Goal: Transaction & Acquisition: Purchase product/service

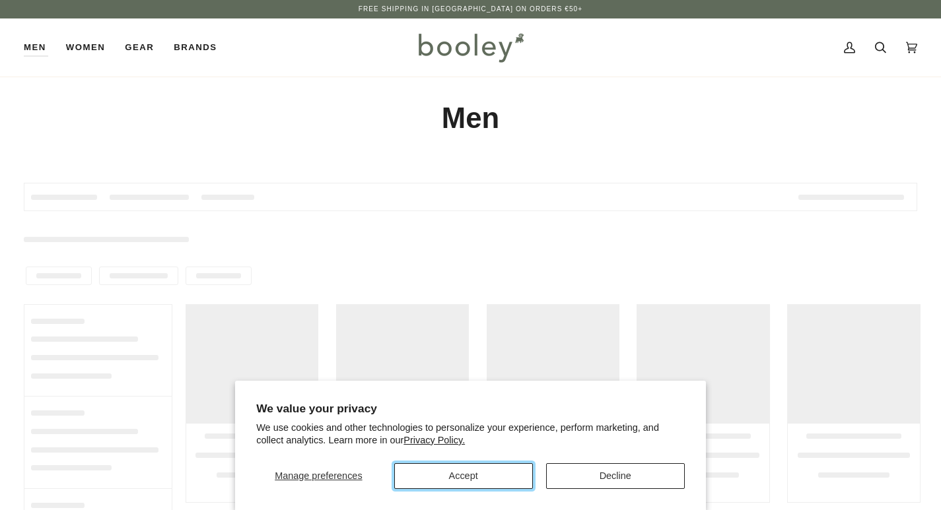
click at [484, 477] on button "Accept" at bounding box center [463, 476] width 139 height 26
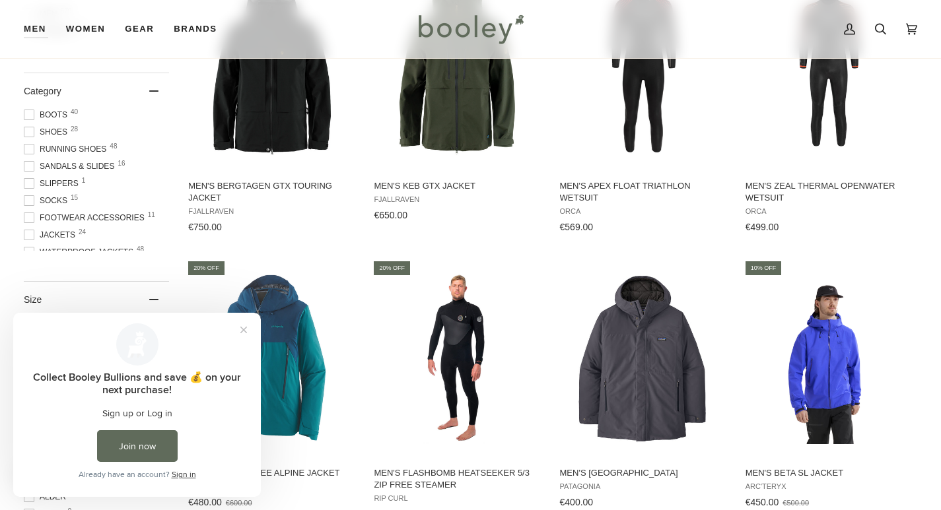
scroll to position [132, 0]
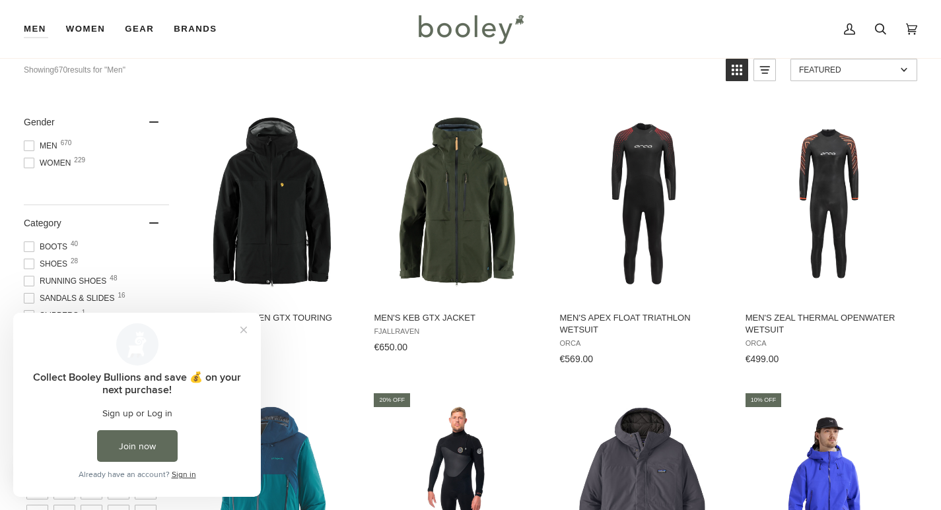
click at [85, 281] on span "Running Shoes 48" at bounding box center [67, 281] width 86 height 12
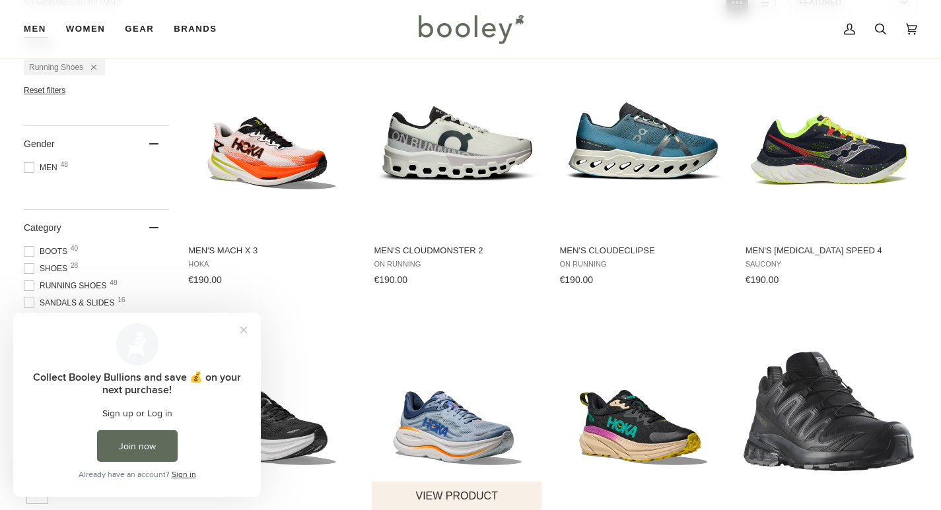
scroll to position [264, 0]
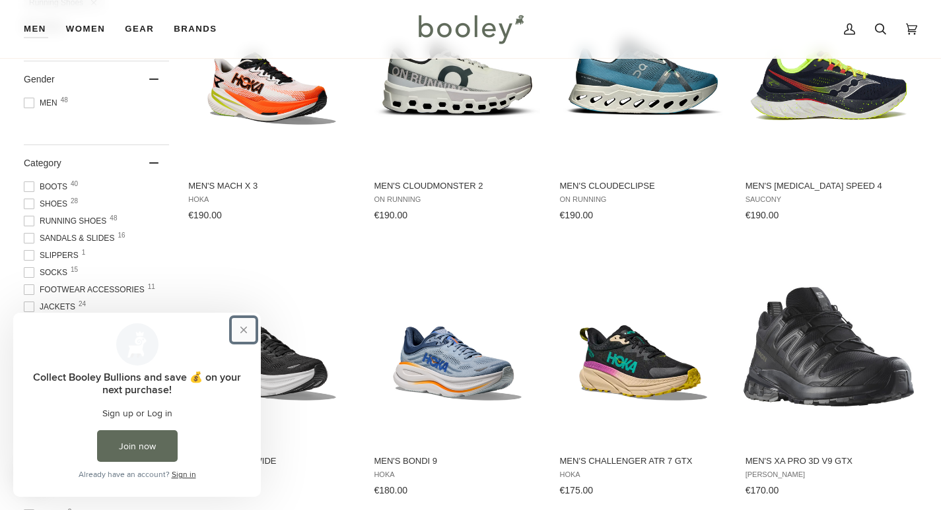
click at [241, 329] on button "Close prompt" at bounding box center [244, 330] width 24 height 24
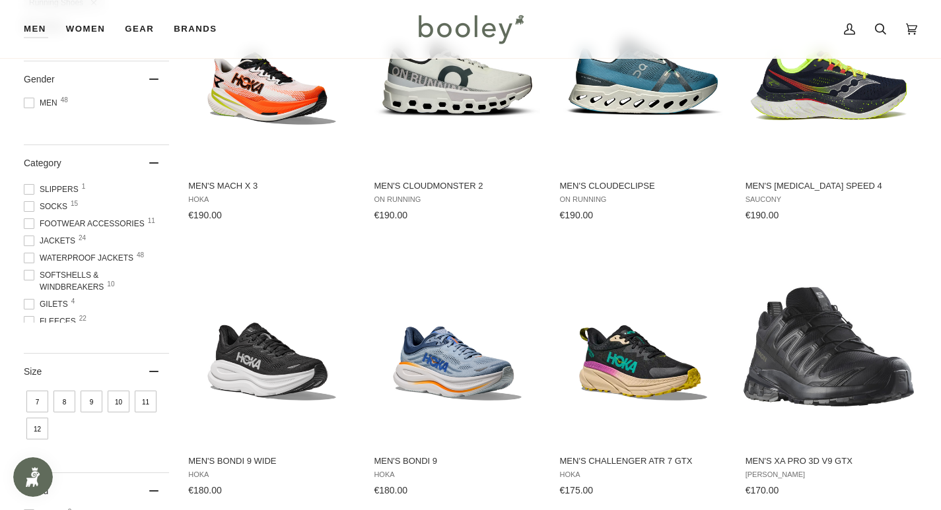
scroll to position [132, 0]
click at [118, 402] on span "10" at bounding box center [119, 402] width 22 height 22
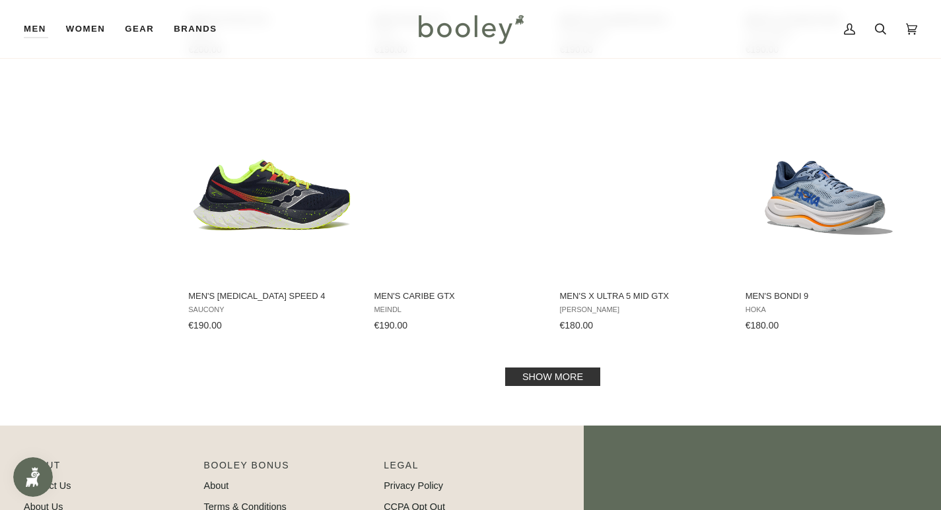
scroll to position [1321, 0]
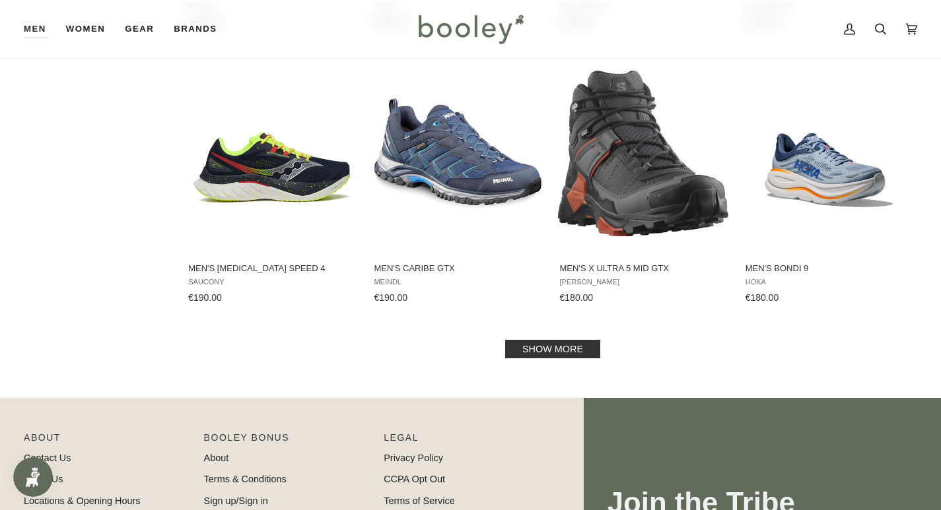
click at [568, 346] on link "Show more" at bounding box center [552, 349] width 95 height 18
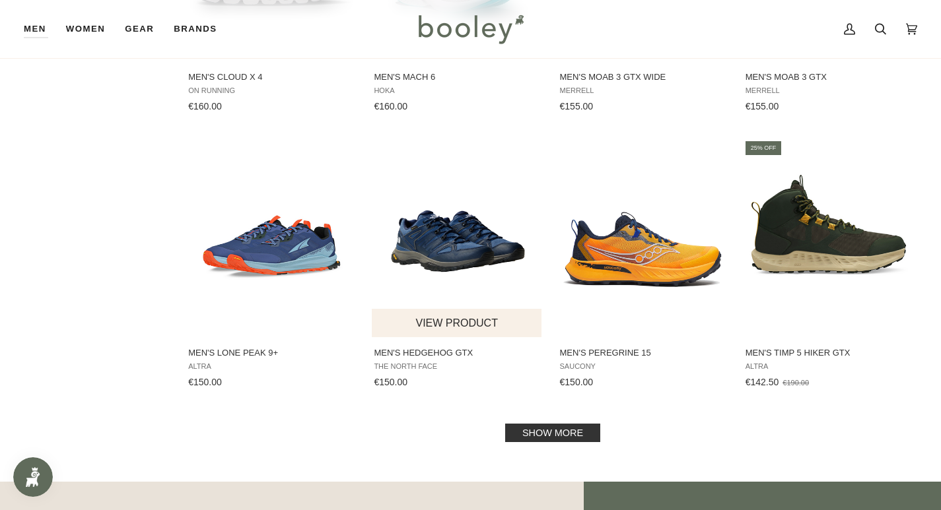
scroll to position [2641, 0]
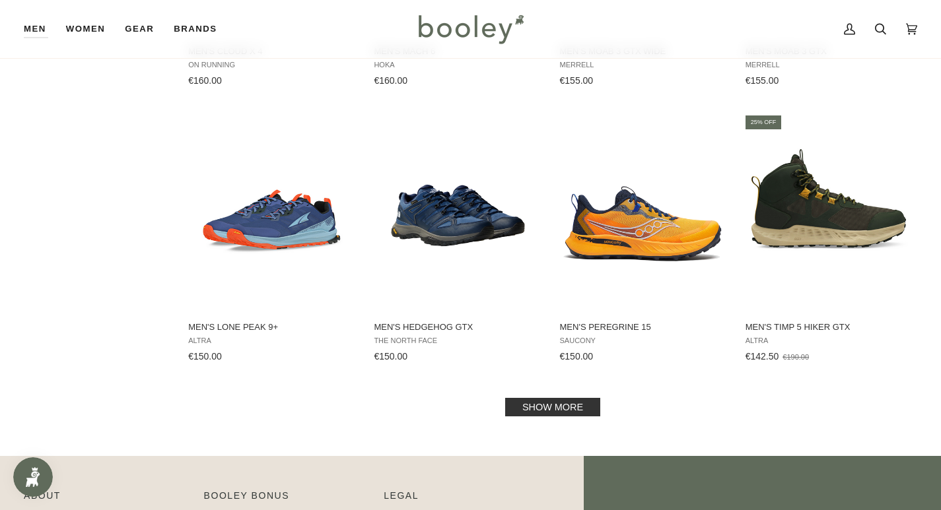
click at [551, 405] on link "Show more" at bounding box center [552, 407] width 95 height 18
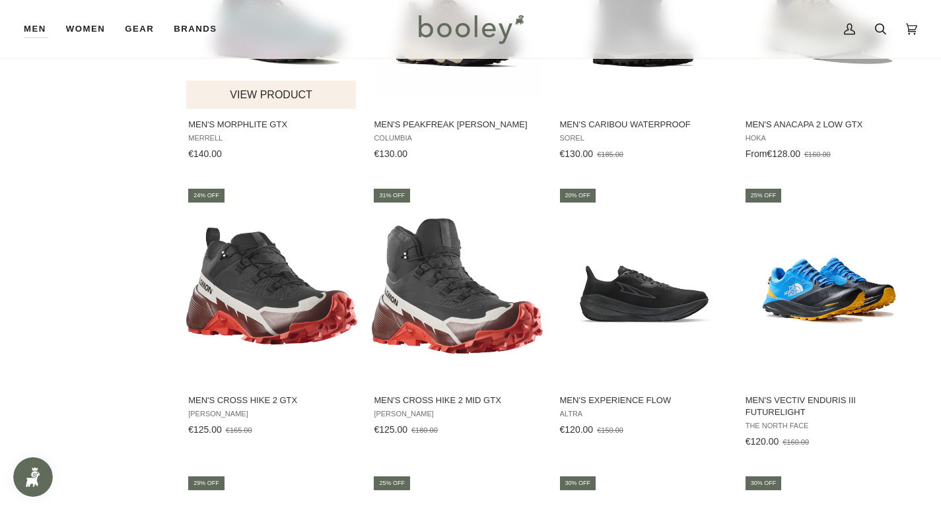
scroll to position [3103, 0]
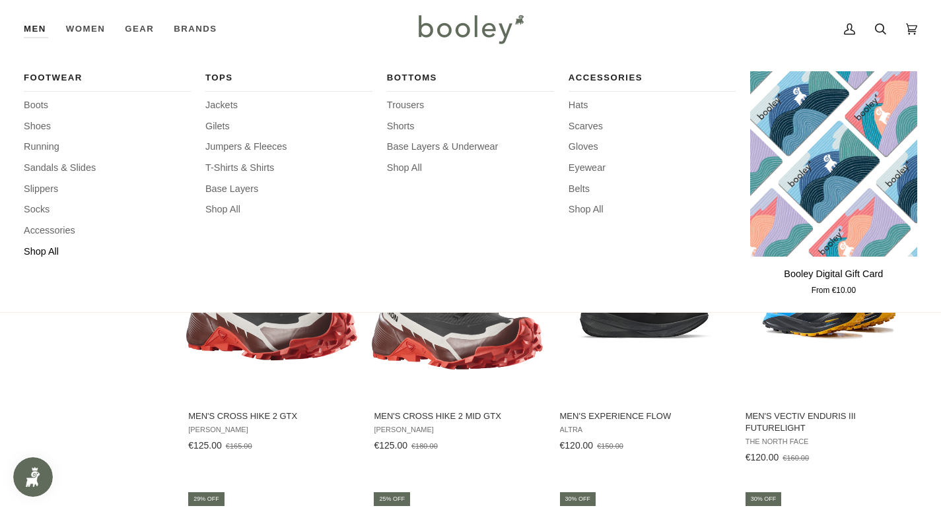
click at [43, 249] on span "Shop All" at bounding box center [107, 252] width 167 height 15
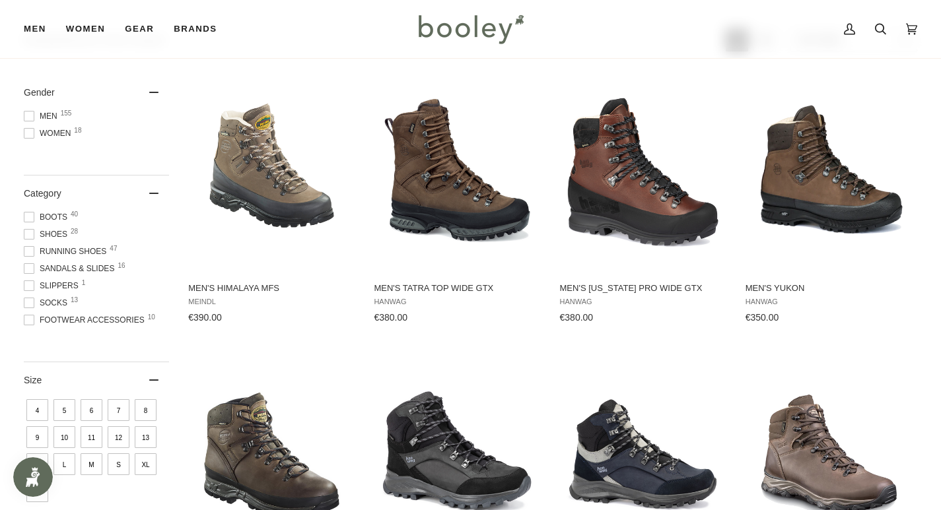
scroll to position [198, 0]
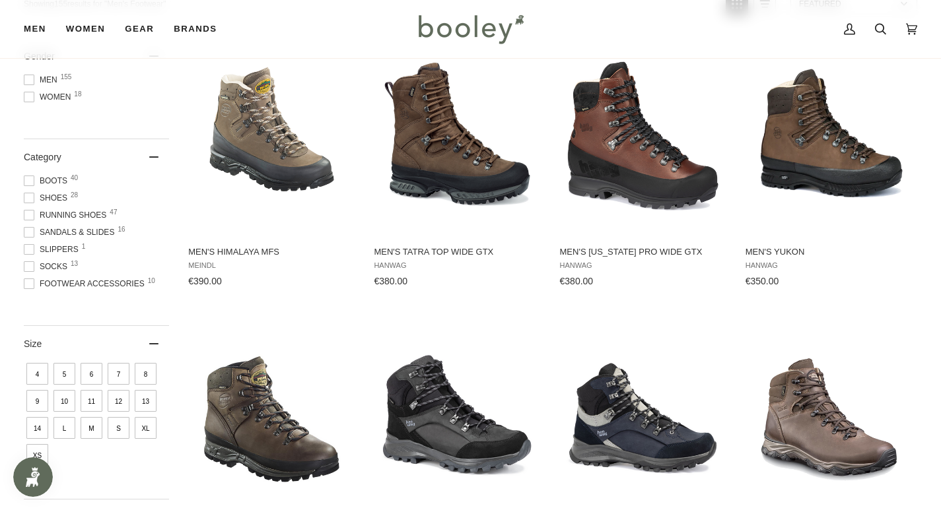
click at [65, 402] on span "10" at bounding box center [64, 401] width 22 height 22
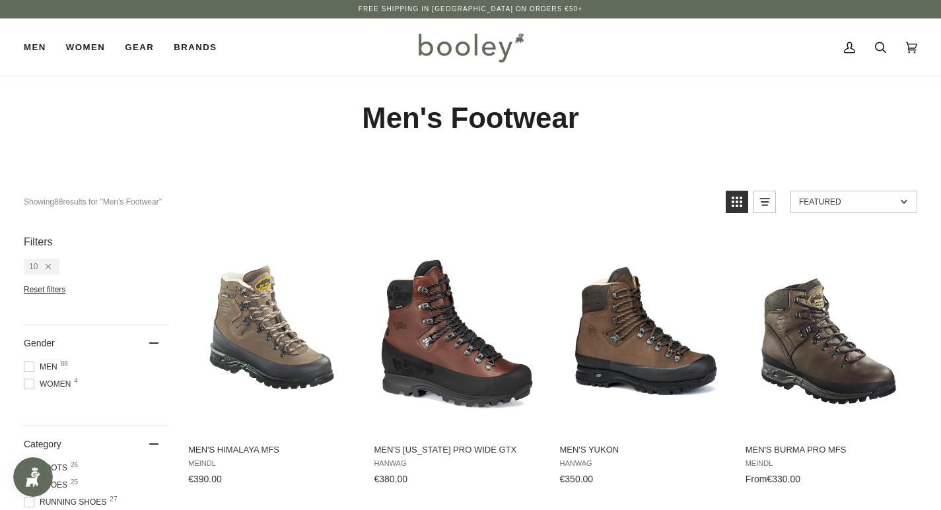
click at [51, 290] on span "Reset filters" at bounding box center [45, 289] width 42 height 9
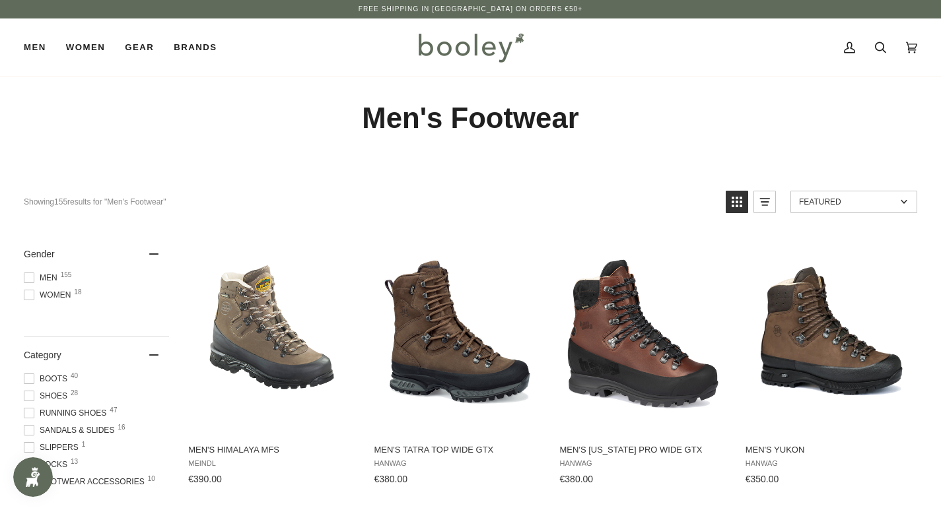
click at [85, 411] on span "Running Shoes 47" at bounding box center [67, 413] width 86 height 12
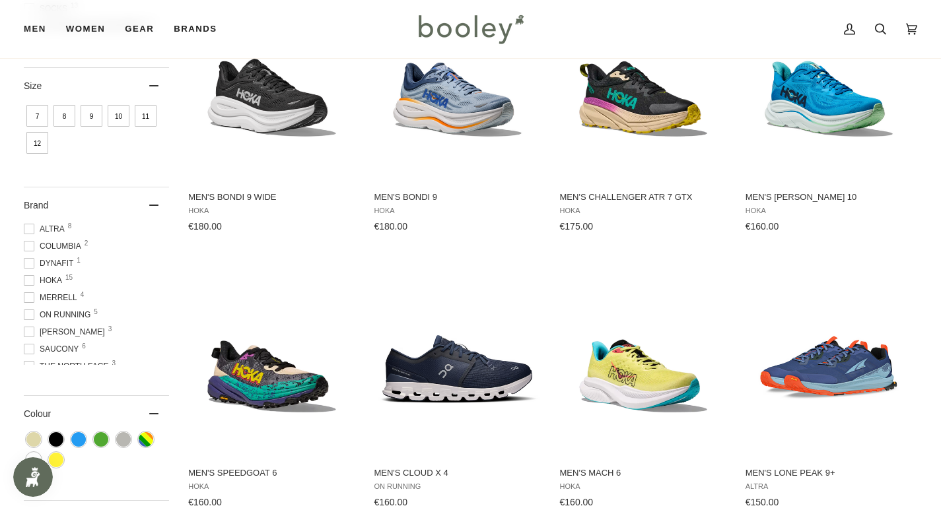
scroll to position [462, 0]
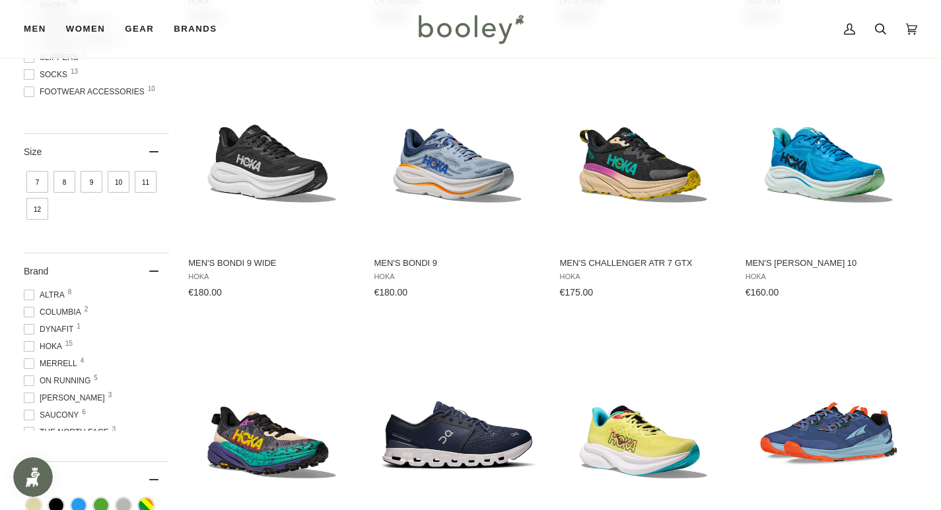
click at [57, 344] on span "Hoka 15" at bounding box center [45, 347] width 42 height 12
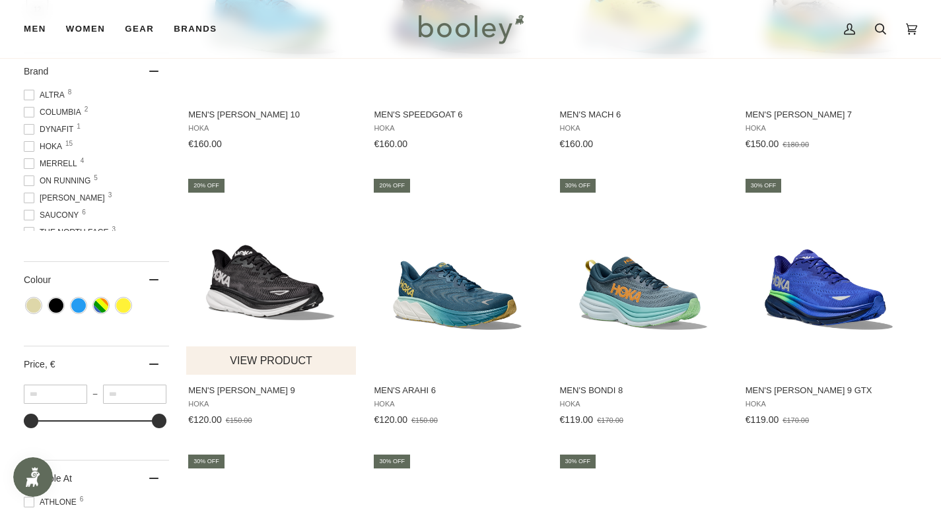
scroll to position [660, 0]
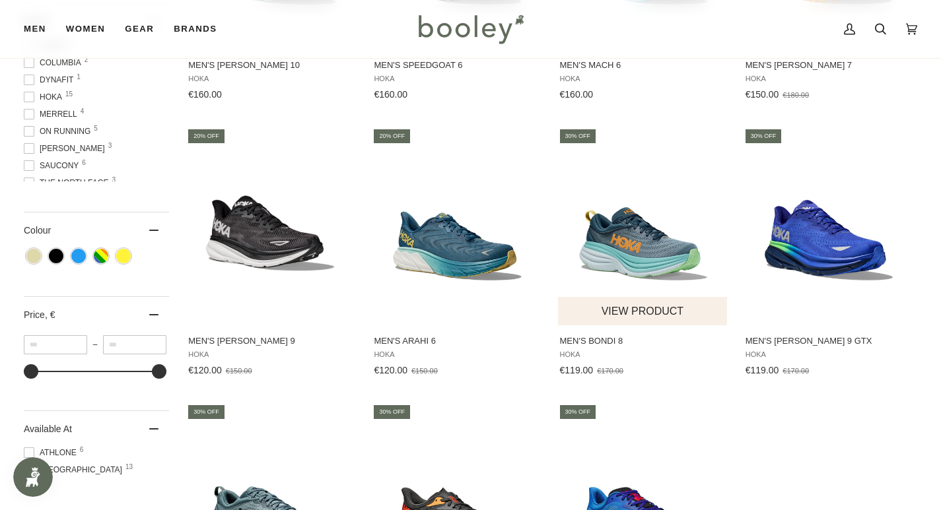
click at [612, 248] on img "Men's Bondi 8" at bounding box center [643, 226] width 171 height 171
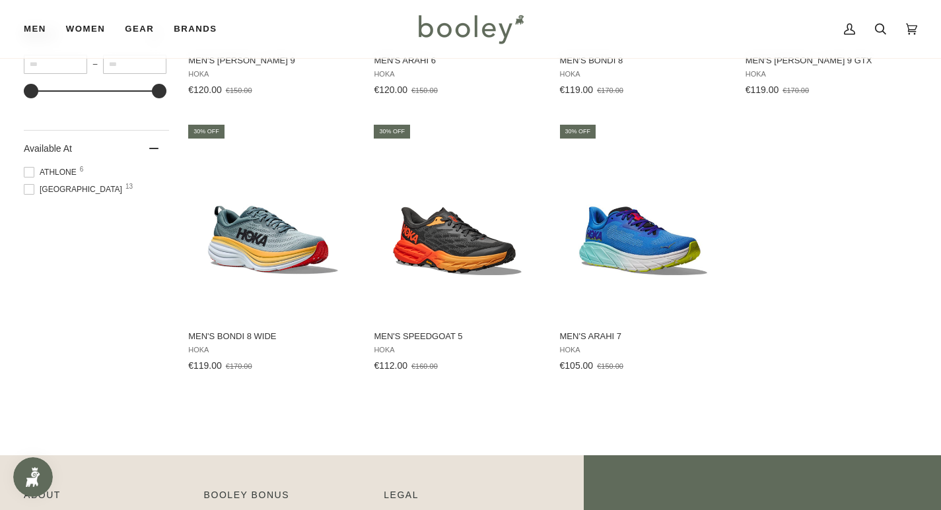
scroll to position [924, 0]
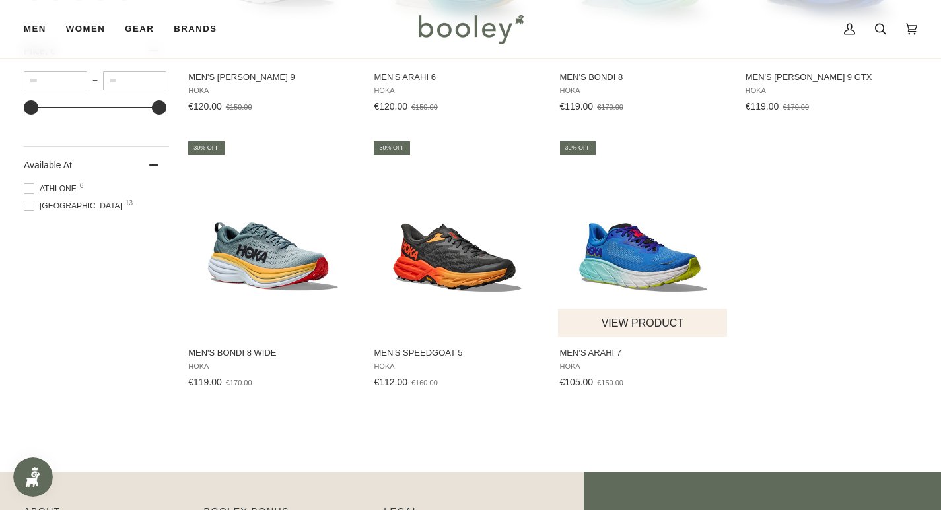
click at [631, 324] on button "View product" at bounding box center [643, 323] width 170 height 28
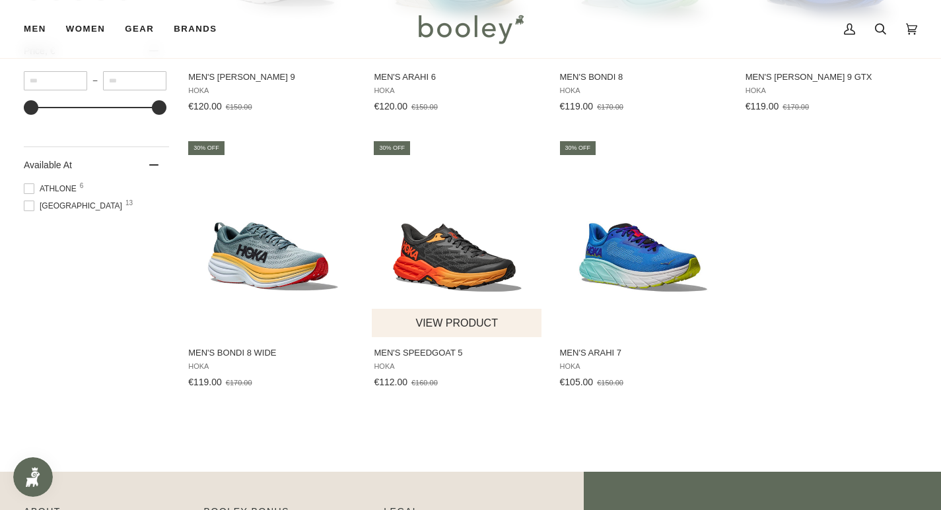
click at [419, 269] on img "Men's Speedgoat 5" at bounding box center [457, 238] width 171 height 171
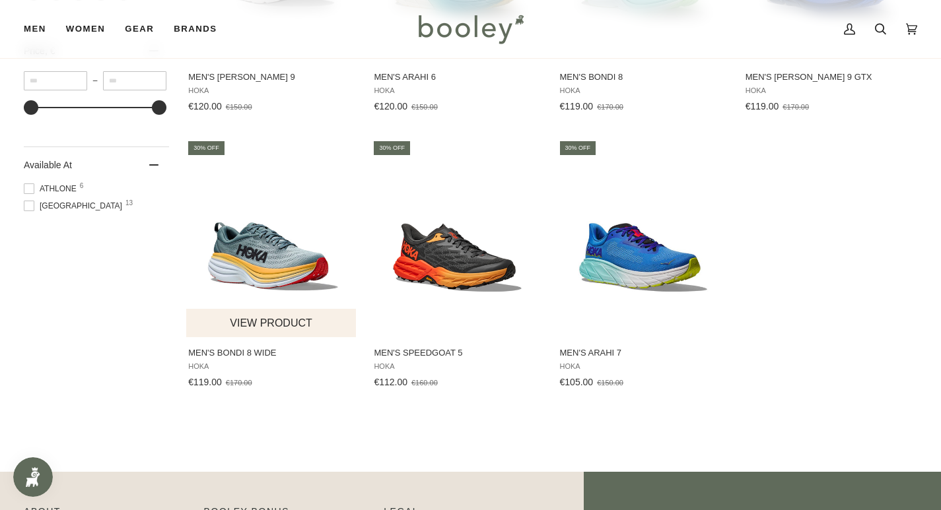
click at [244, 269] on img "Men's Bondi 8 Wide" at bounding box center [271, 238] width 171 height 171
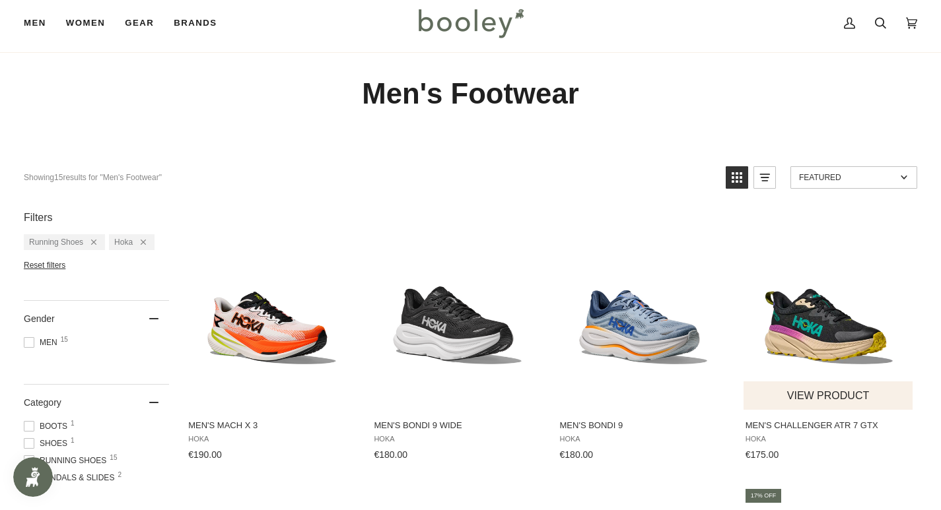
scroll to position [0, 0]
